Goal: Find specific fact: Find contact information

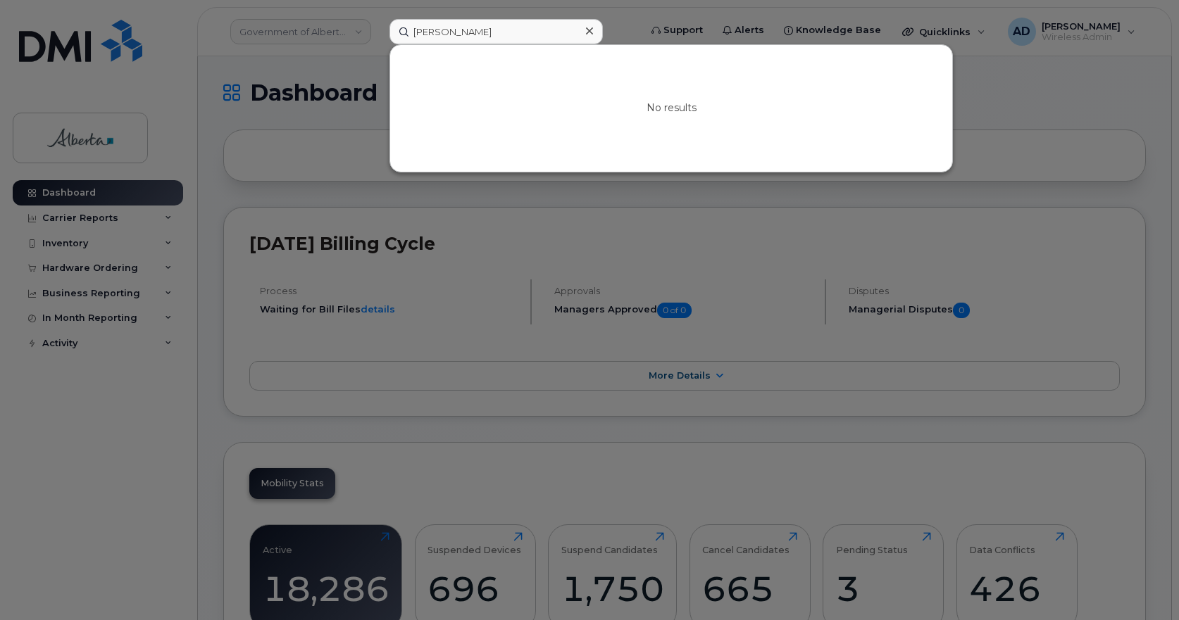
drag, startPoint x: 430, startPoint y: 44, endPoint x: -65, endPoint y: 54, distance: 495.0
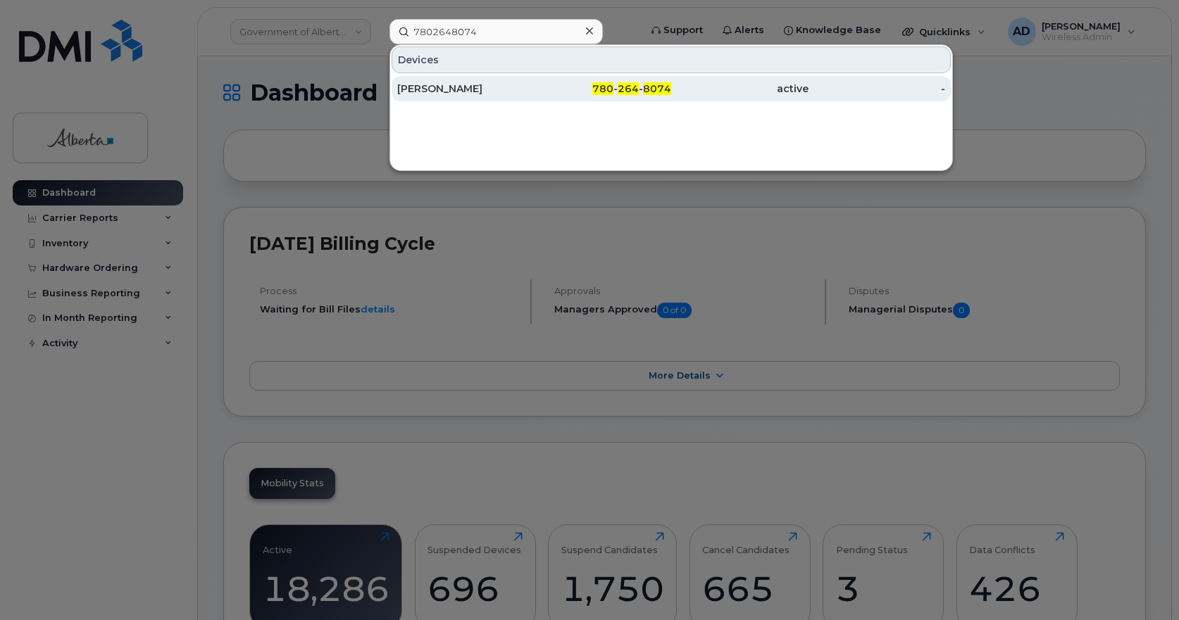
type input "7802648074"
click at [439, 89] on div "[PERSON_NAME]" at bounding box center [465, 89] width 137 height 14
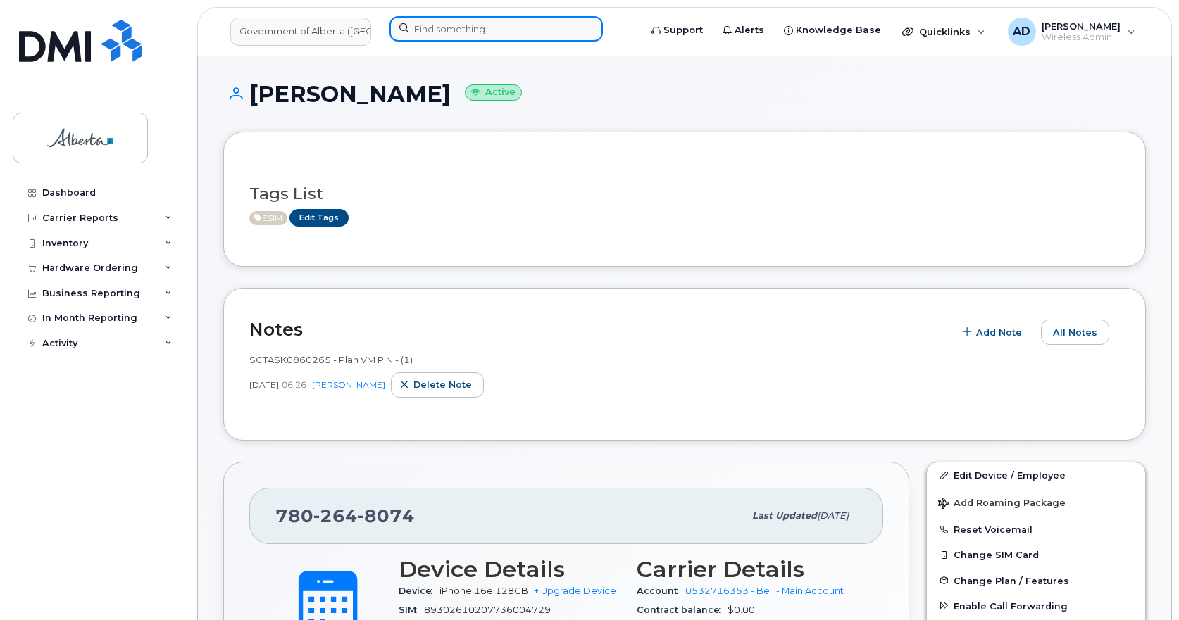
click at [461, 29] on input at bounding box center [495, 28] width 213 height 25
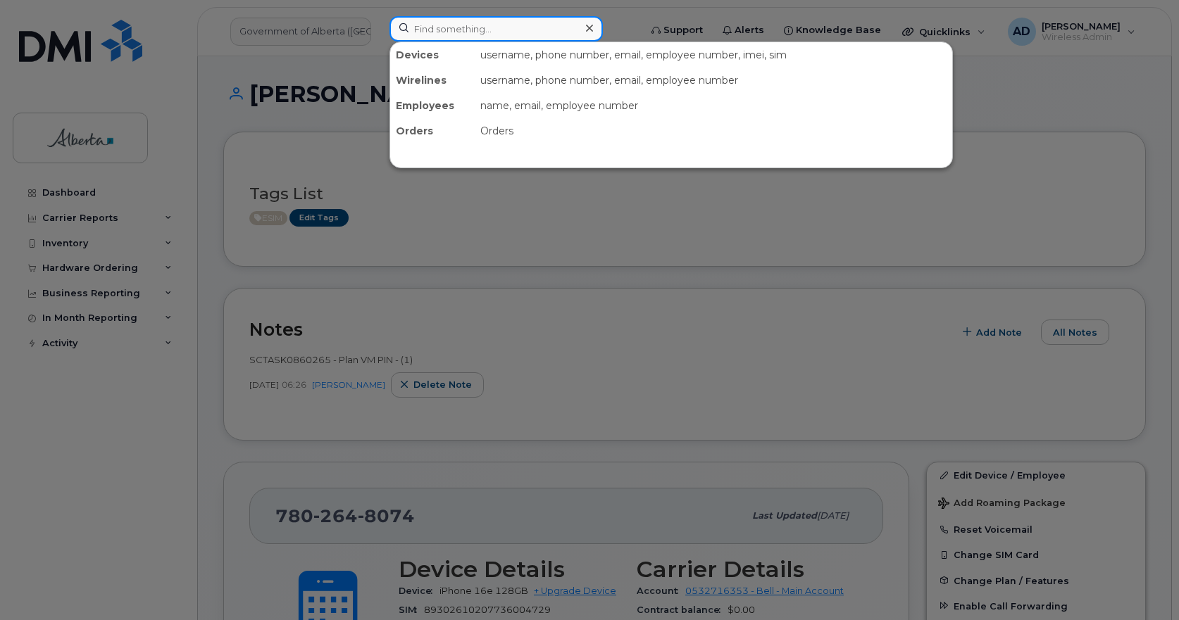
paste input "7802648074"
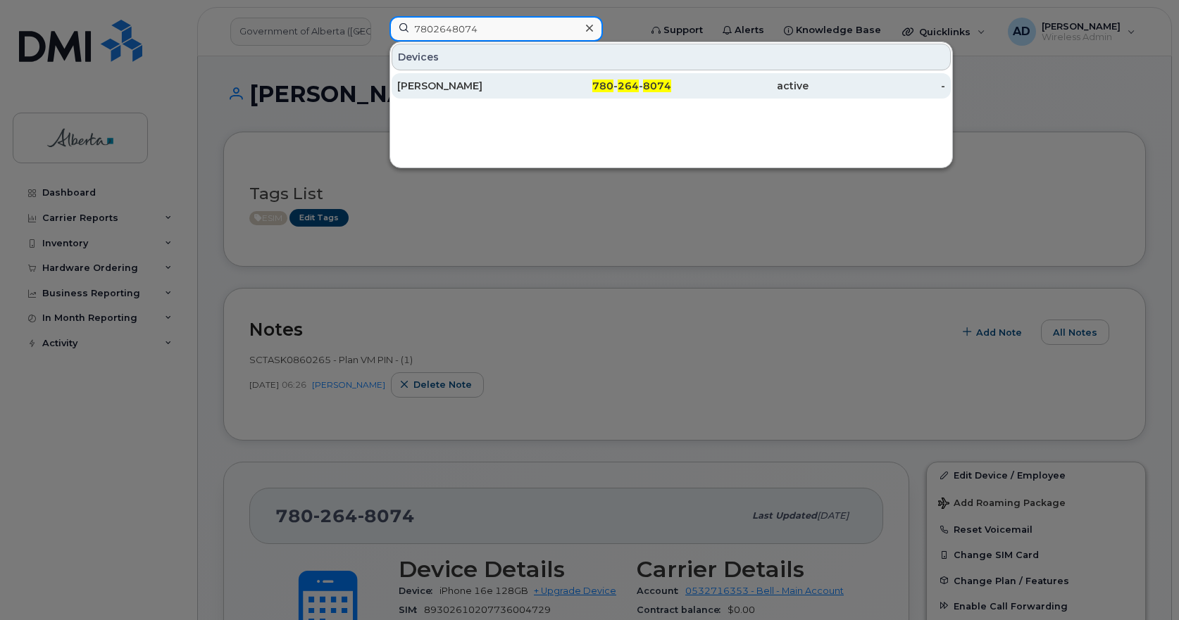
type input "7802648074"
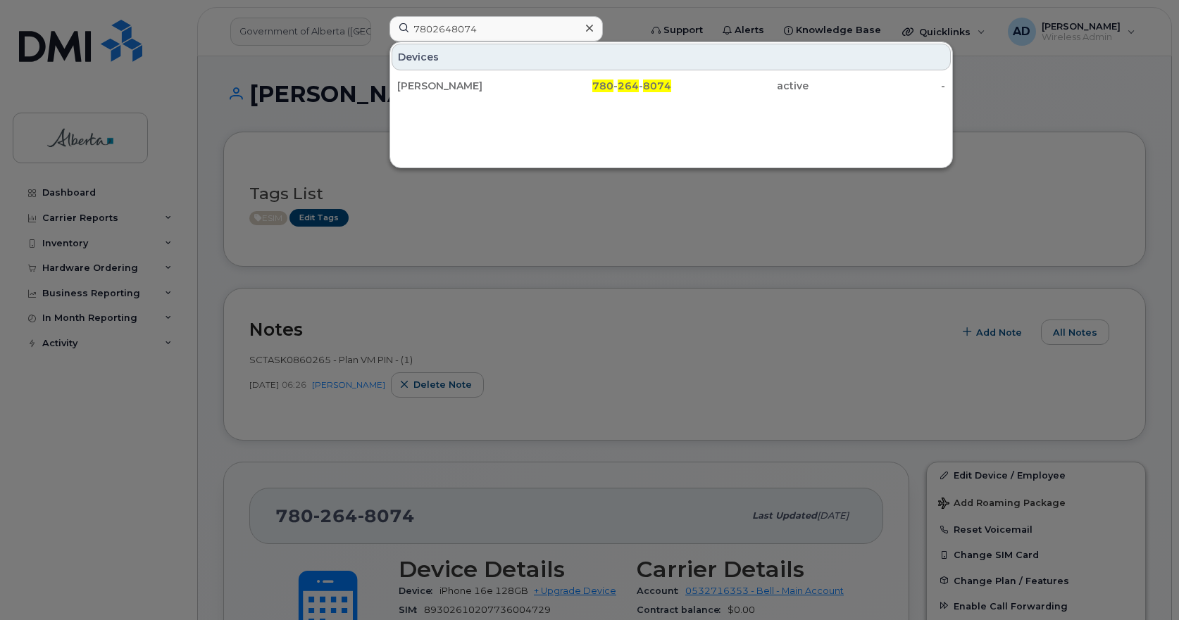
drag, startPoint x: 433, startPoint y: 87, endPoint x: 665, endPoint y: 150, distance: 240.1
click at [433, 87] on div "[PERSON_NAME]" at bounding box center [465, 86] width 137 height 14
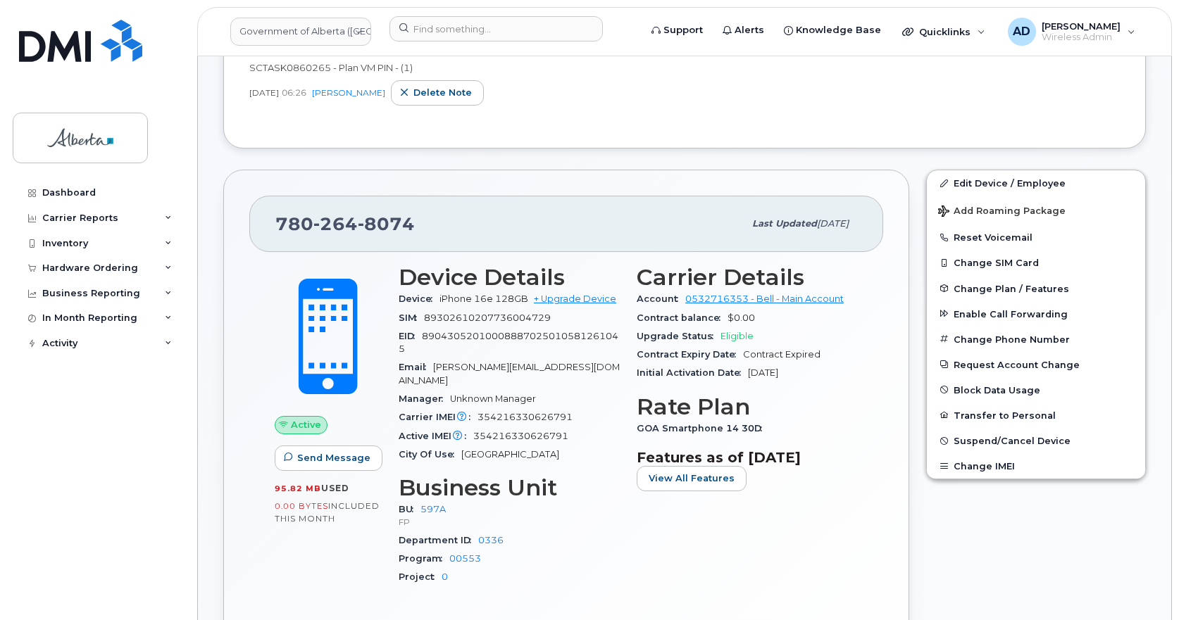
scroll to position [352, 0]
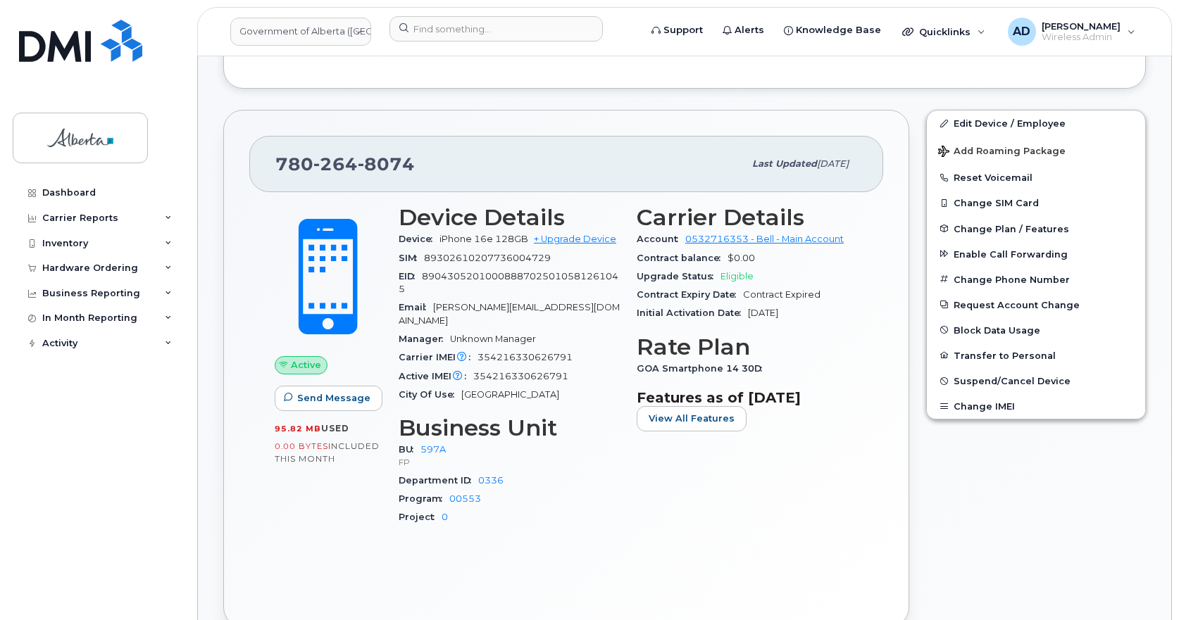
click at [370, 161] on span "8074" at bounding box center [386, 163] width 57 height 21
copy span "780 264 8074"
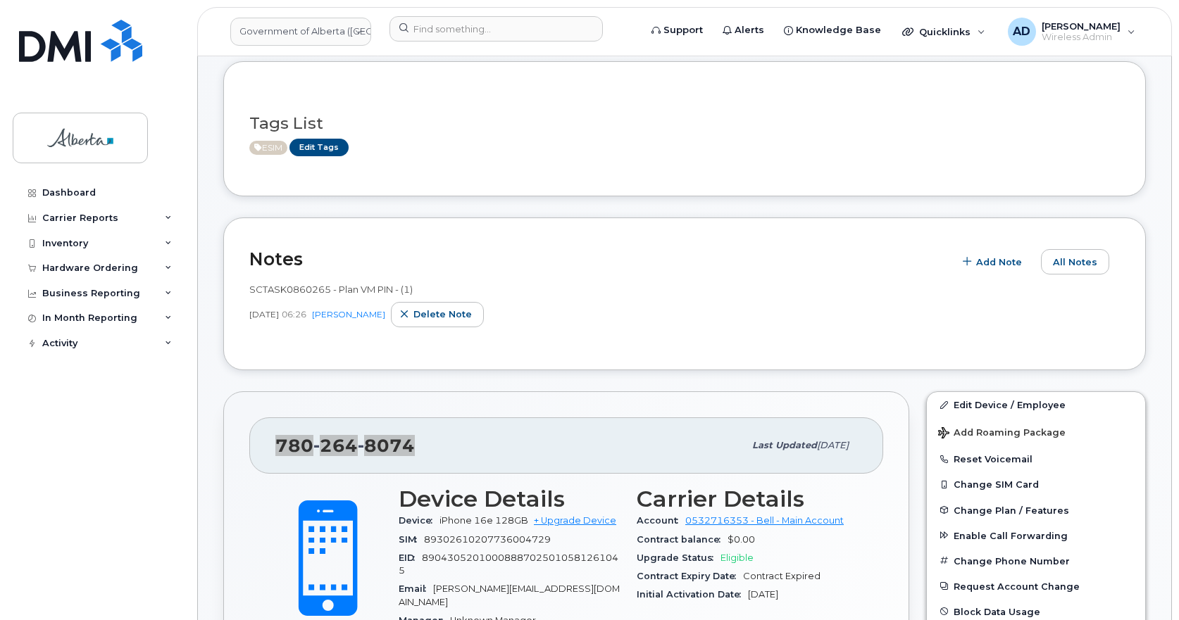
scroll to position [0, 0]
